Goal: Task Accomplishment & Management: Use online tool/utility

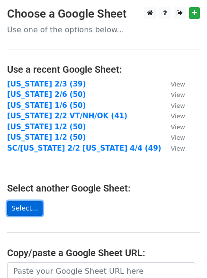
click at [14, 206] on link "Select..." at bounding box center [25, 208] width 36 height 15
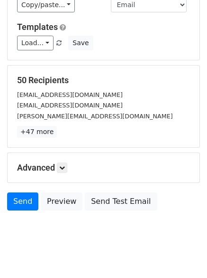
scroll to position [91, 0]
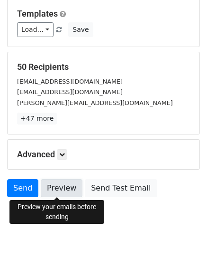
click at [56, 188] on link "Preview" at bounding box center [62, 188] width 42 height 18
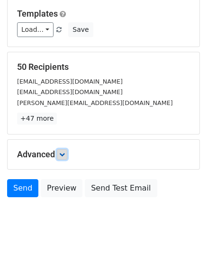
click at [67, 149] on link at bounding box center [62, 154] width 10 height 10
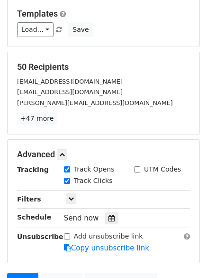
click at [114, 218] on div "Send now" at bounding box center [120, 218] width 112 height 13
click at [109, 215] on icon at bounding box center [112, 218] width 6 height 7
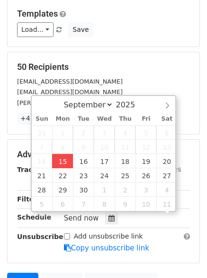
scroll to position [0, 0]
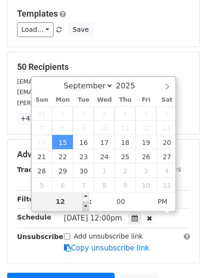
type input "2025-09-15 11:00"
type input "11"
click at [88, 205] on span at bounding box center [86, 205] width 7 height 9
type input "2025-09-15 10:00"
type input "10"
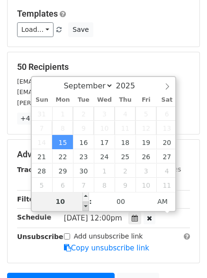
click at [88, 205] on span at bounding box center [86, 205] width 7 height 9
type input "2025-09-15 09:00"
type input "09"
click at [88, 205] on span at bounding box center [86, 205] width 7 height 9
type input "2025-09-15 08:37"
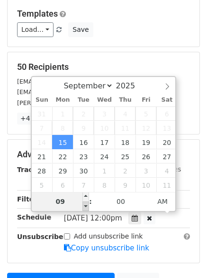
type input "08"
type input "37"
click at [88, 205] on span at bounding box center [86, 205] width 7 height 9
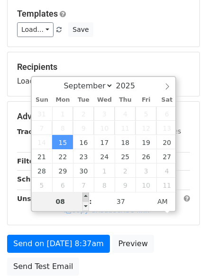
type input "2025-09-15 09:37"
type input "09"
click at [84, 192] on span at bounding box center [86, 196] width 7 height 9
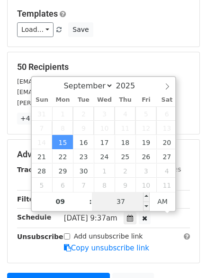
click at [120, 205] on input "37" at bounding box center [121, 201] width 58 height 19
type input "2025-09-15 21:37"
click at [149, 208] on div "09 : 37 AM" at bounding box center [104, 201] width 144 height 19
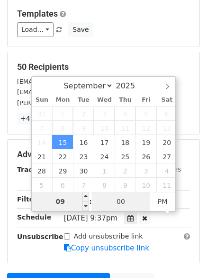
type input "00"
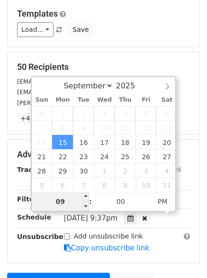
type input "2025-09-15 21:00"
click at [67, 195] on input "09" at bounding box center [61, 201] width 58 height 19
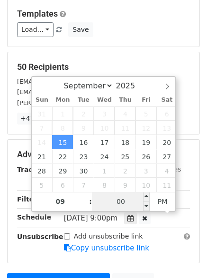
click at [135, 205] on input "00" at bounding box center [121, 201] width 58 height 19
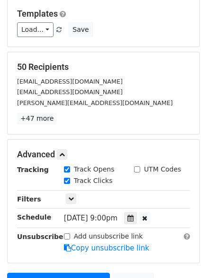
click at [187, 208] on div "Tracking Track Opens UTM Codes Track Clicks Filters Only include spreadsheet ro…" at bounding box center [103, 208] width 173 height 89
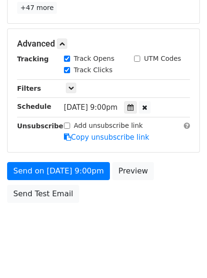
scroll to position [207, 0]
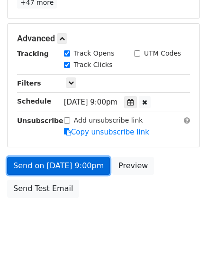
click at [84, 167] on link "Send on Sep 15 at 9:00pm" at bounding box center [58, 166] width 103 height 18
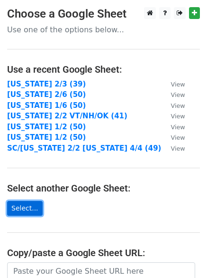
click at [34, 207] on link "Select..." at bounding box center [25, 208] width 36 height 15
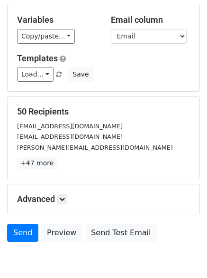
scroll to position [91, 0]
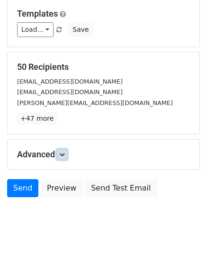
click at [67, 149] on link at bounding box center [62, 154] width 10 height 10
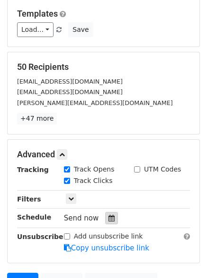
click at [105, 218] on div at bounding box center [111, 218] width 13 height 12
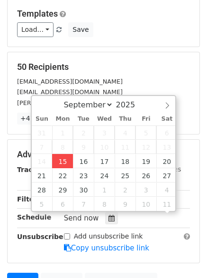
scroll to position [0, 0]
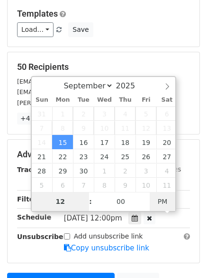
type input "2025-09-15 08:39"
type input "08"
type input "39"
click at [170, 200] on span "AM" at bounding box center [163, 201] width 26 height 19
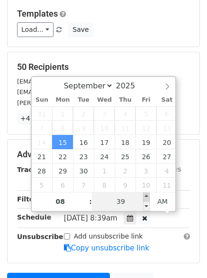
type input "2025-09-15 08:44"
type input "44"
click at [145, 195] on span at bounding box center [146, 196] width 7 height 9
type input "2025-09-15 08:49"
type input "49"
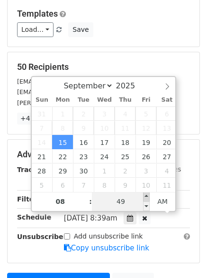
click at [145, 195] on span at bounding box center [146, 196] width 7 height 9
type input "2025-09-15 08:54"
type input "54"
click at [145, 195] on span at bounding box center [146, 196] width 7 height 9
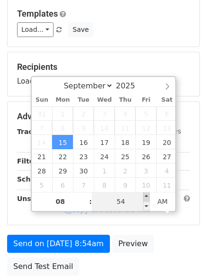
type input "2025-09-15 08:59"
type input "59"
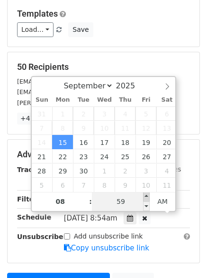
click at [145, 195] on span at bounding box center [146, 196] width 7 height 9
type input "2025-09-15 09:00"
type input "09"
type input "00"
click at [149, 197] on span at bounding box center [146, 196] width 7 height 9
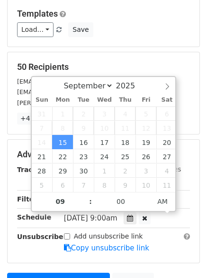
click at [38, 255] on div "Advanced Tracking Track Opens UTM Codes Track Clicks Filters Only include sprea…" at bounding box center [104, 201] width 192 height 123
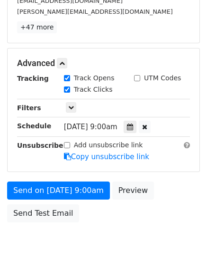
scroll to position [207, 0]
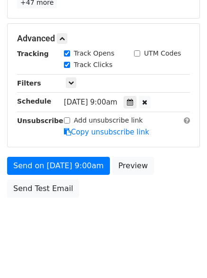
drag, startPoint x: 168, startPoint y: 54, endPoint x: 147, endPoint y: 52, distance: 21.0
click at [147, 52] on label "UTM Codes" at bounding box center [162, 53] width 37 height 10
click at [140, 52] on input "UTM Codes" at bounding box center [137, 53] width 6 height 6
checkbox input "true"
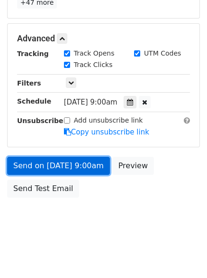
click at [102, 168] on link "Send on Sep 15 at 9:00am" at bounding box center [58, 166] width 103 height 18
